Goal: Task Accomplishment & Management: Use online tool/utility

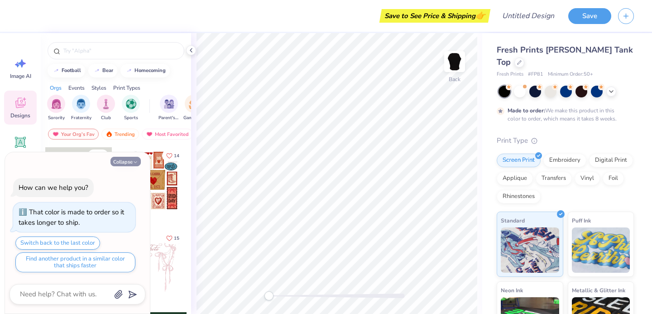
click at [133, 161] on icon "button" at bounding box center [135, 161] width 5 height 5
type textarea "x"
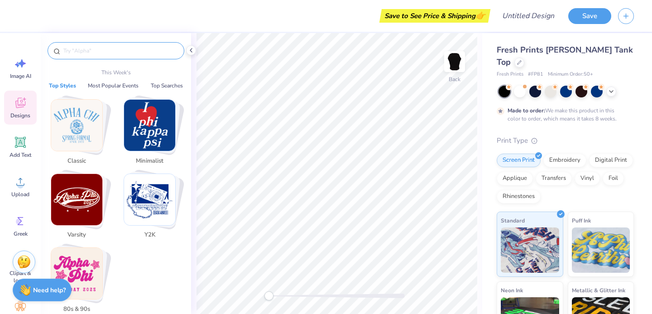
click at [77, 48] on input "text" at bounding box center [120, 50] width 116 height 9
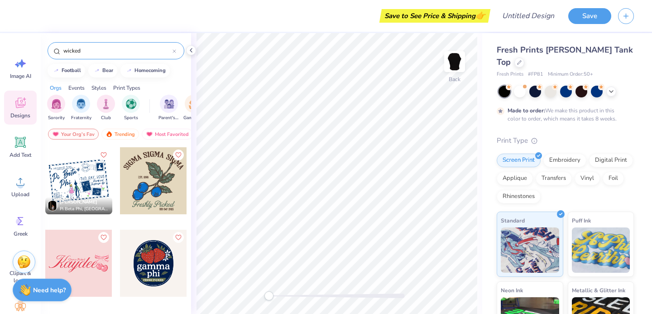
click at [83, 50] on input "wicked" at bounding box center [117, 50] width 110 height 9
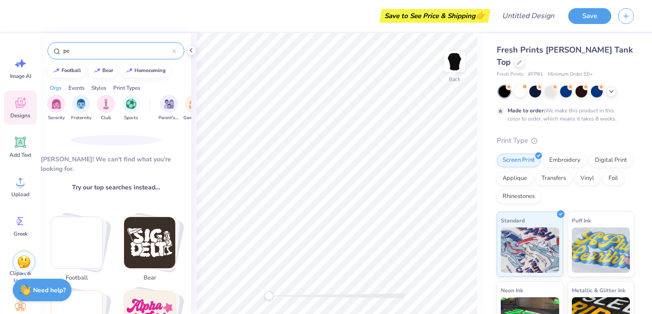
type input "p"
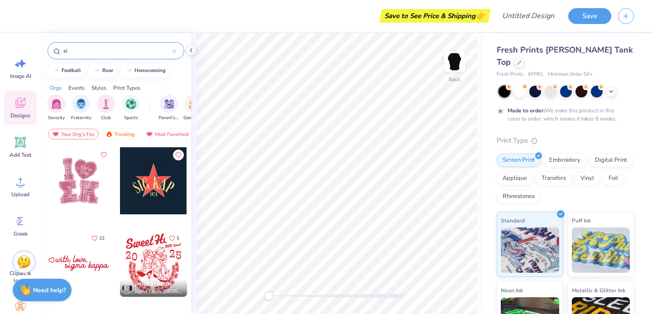
type input "s"
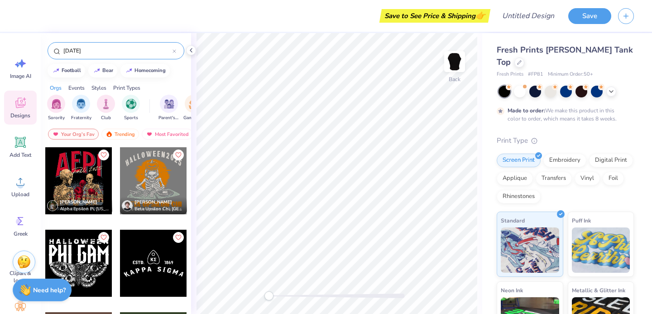
type input "[DATE]"
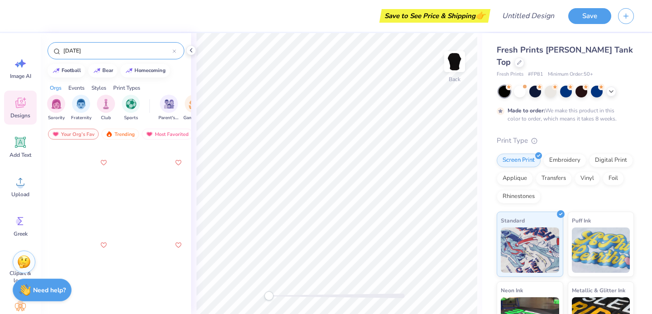
scroll to position [979, 0]
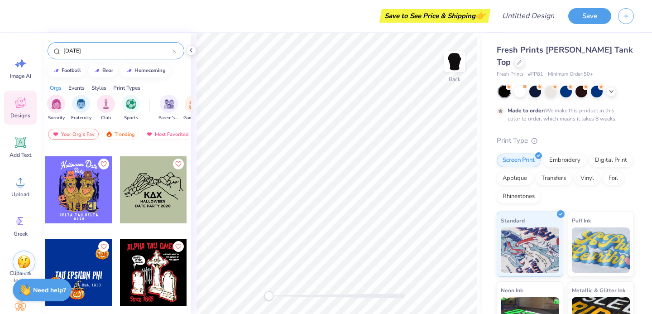
click at [142, 191] on div at bounding box center [153, 189] width 67 height 67
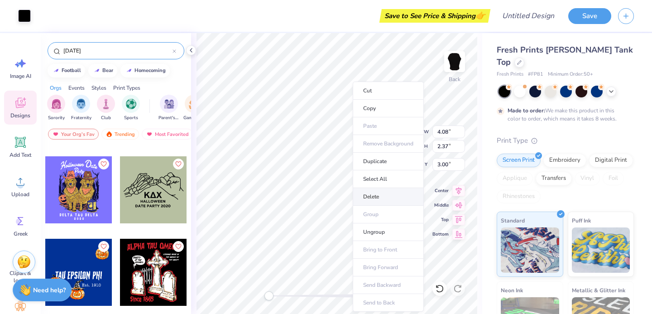
click at [363, 196] on li "Delete" at bounding box center [388, 197] width 71 height 18
